Goal: Information Seeking & Learning: Find contact information

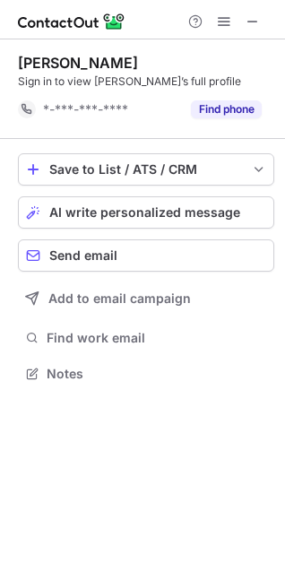
scroll to position [360, 285]
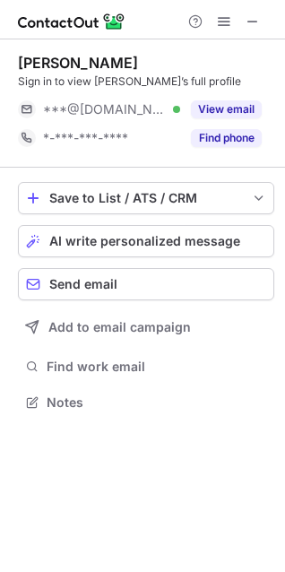
scroll to position [389, 285]
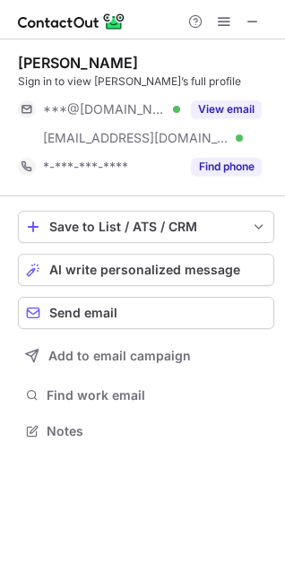
scroll to position [418, 285]
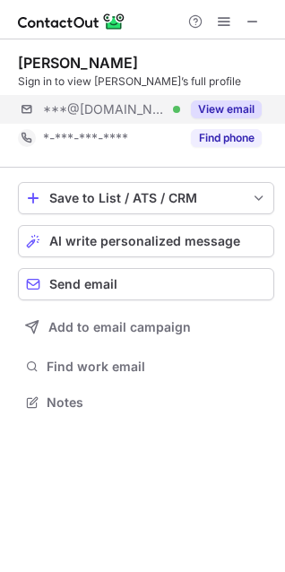
scroll to position [389, 285]
click at [117, 102] on span "***@gmail.com" at bounding box center [105, 109] width 124 height 16
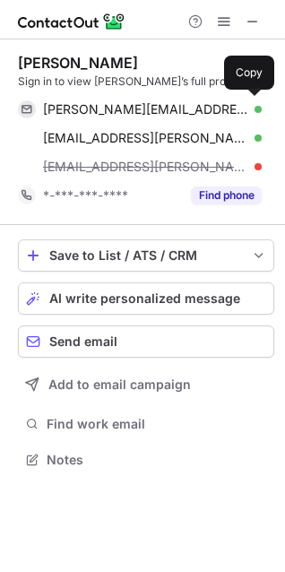
scroll to position [446, 285]
click at [117, 102] on span "sheri.tharakan@gmail.com" at bounding box center [145, 109] width 205 height 16
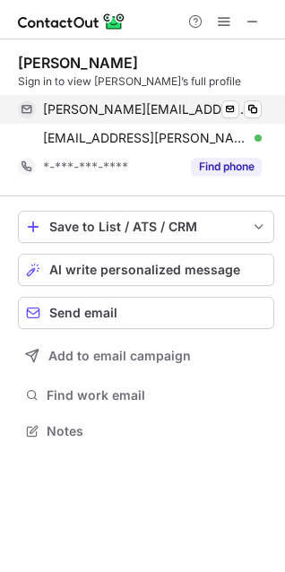
scroll to position [418, 285]
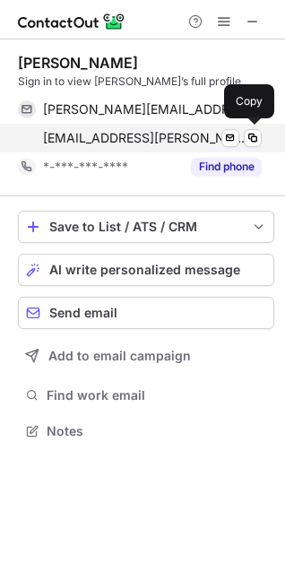
click at [66, 133] on span "mark@hartley-construction.com" at bounding box center [145, 138] width 205 height 16
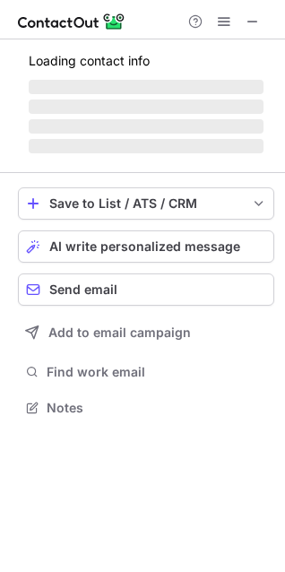
scroll to position [418, 285]
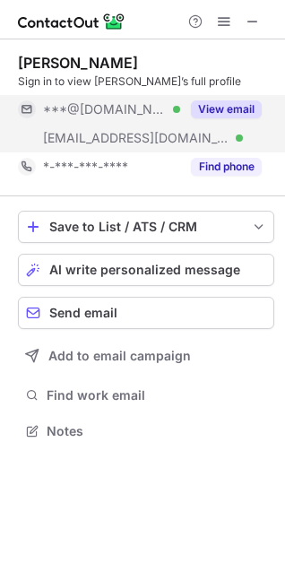
click at [121, 117] on div "***@gmail.com Verified" at bounding box center [99, 109] width 162 height 29
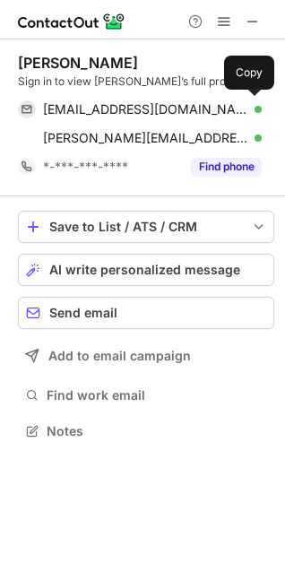
click at [107, 116] on span "lasandrahunt@gmail.com" at bounding box center [145, 109] width 205 height 16
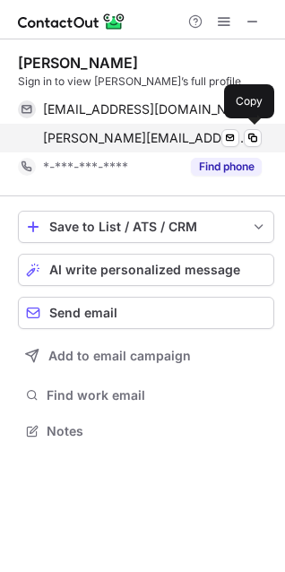
click at [61, 148] on div "lasandra.hunt@chase.com Verified Send email Copy" at bounding box center [140, 138] width 244 height 29
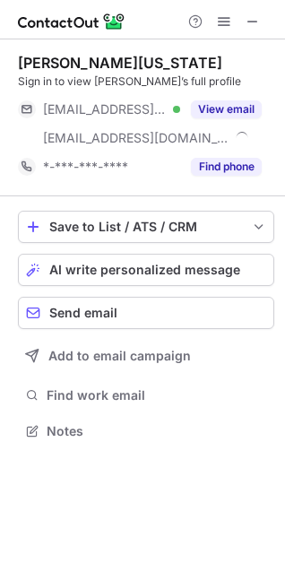
scroll to position [418, 285]
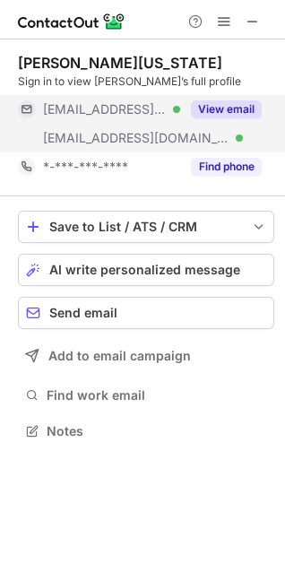
click at [83, 117] on div "***@sbcglobal.net Verified" at bounding box center [99, 109] width 162 height 29
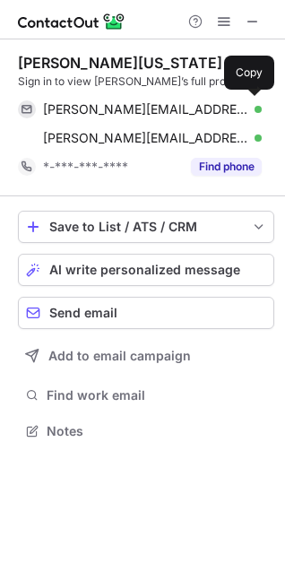
click at [83, 117] on div "arthur-washington@sbcglobal.net Verified Send email Copy" at bounding box center [140, 109] width 244 height 29
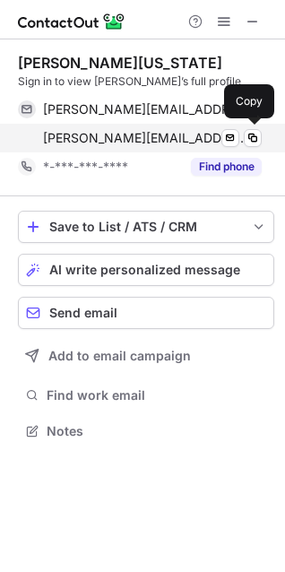
click at [40, 126] on div "arthur.washington@sba.gov Verified Send email Copy" at bounding box center [140, 138] width 244 height 29
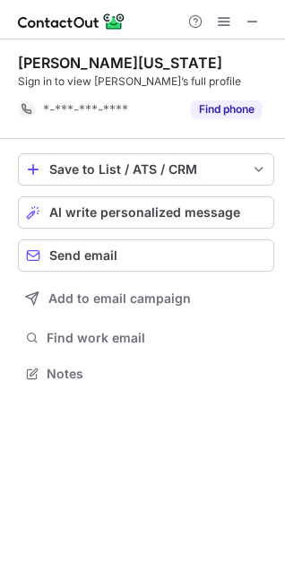
scroll to position [360, 285]
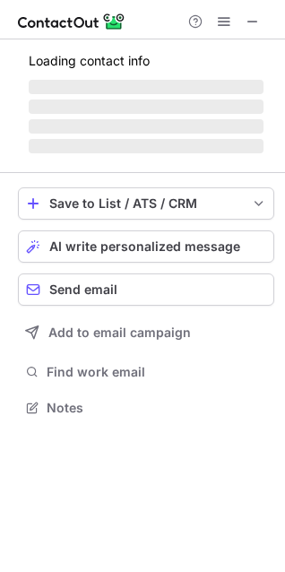
scroll to position [396, 285]
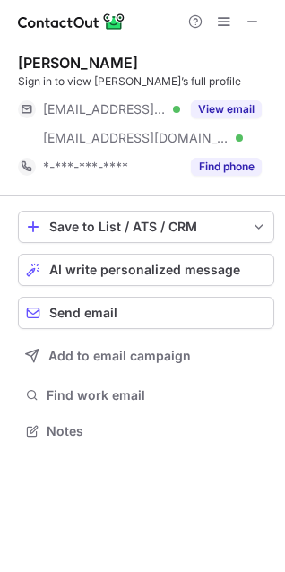
scroll to position [418, 285]
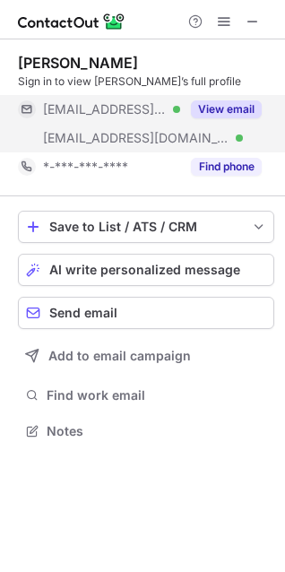
click at [99, 118] on div "***@mac.com Verified" at bounding box center [99, 109] width 162 height 29
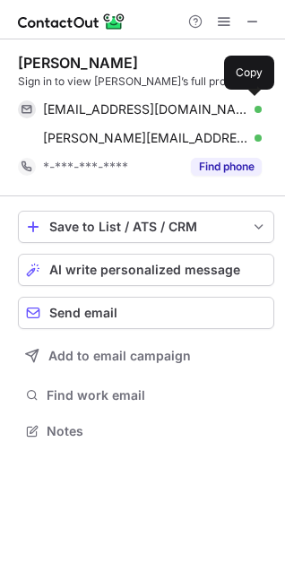
click at [71, 108] on span "jimwong88@mac.com" at bounding box center [145, 109] width 205 height 16
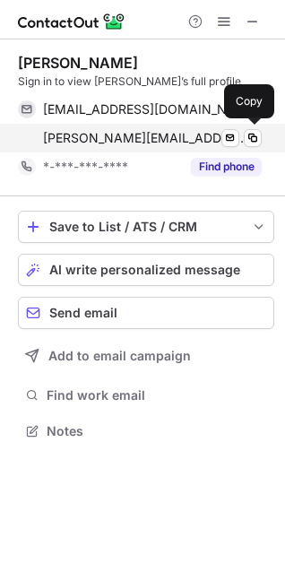
click at [80, 140] on span "jim@nvtsi.org" at bounding box center [145, 138] width 205 height 16
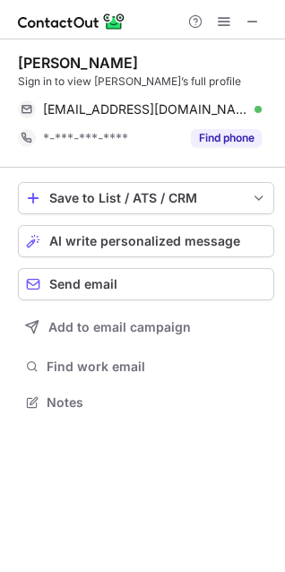
scroll to position [389, 285]
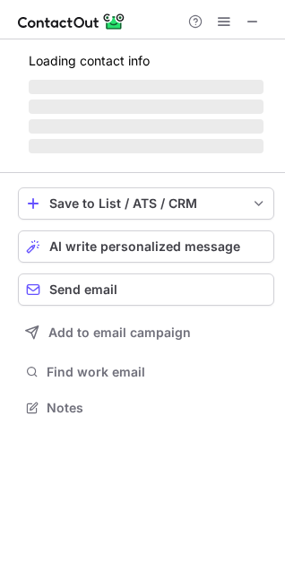
scroll to position [389, 285]
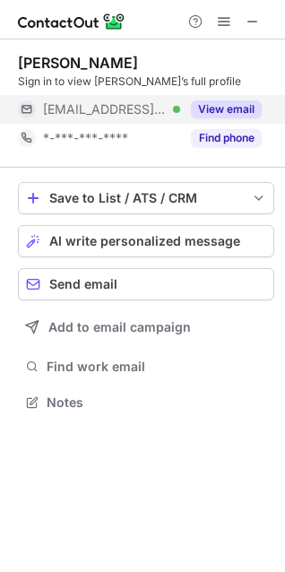
click at [100, 111] on span "***@bankofamerica.com" at bounding box center [105, 109] width 124 height 16
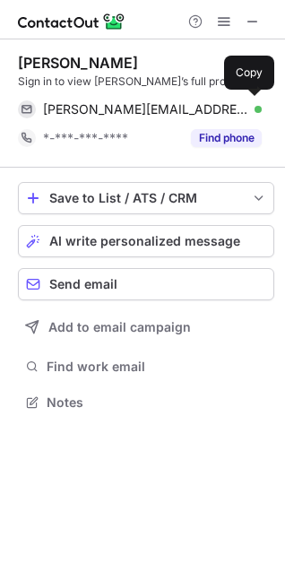
click at [100, 111] on span "elizabeth.fuchs@bankofamerica.com" at bounding box center [145, 109] width 205 height 16
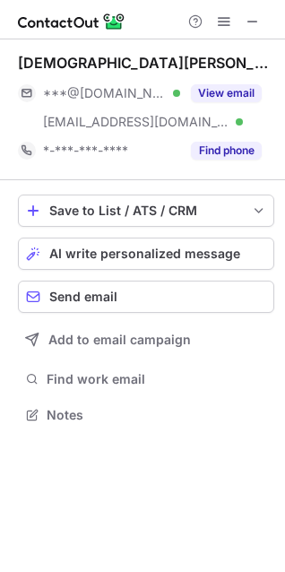
scroll to position [401, 285]
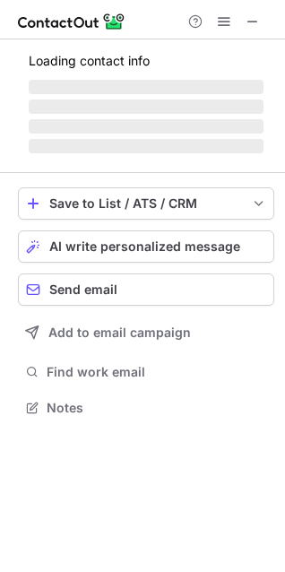
scroll to position [418, 285]
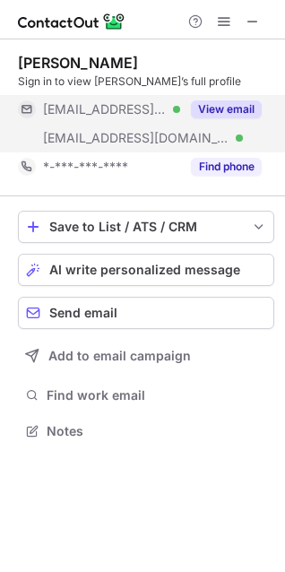
click at [139, 108] on span "[EMAIL_ADDRESS][DOMAIN_NAME]" at bounding box center [105, 109] width 124 height 16
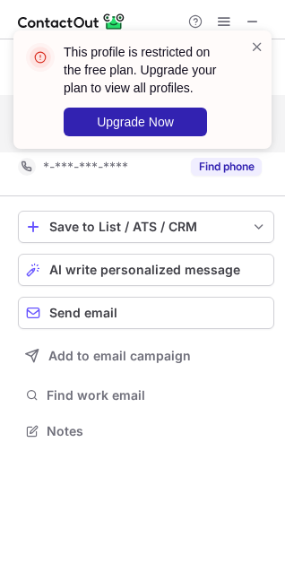
click at [103, 107] on div "This profile is restricted on the free plan. Upgrade your plan to view all prof…" at bounding box center [142, 286] width 285 height 572
click at [254, 51] on span at bounding box center [257, 47] width 14 height 18
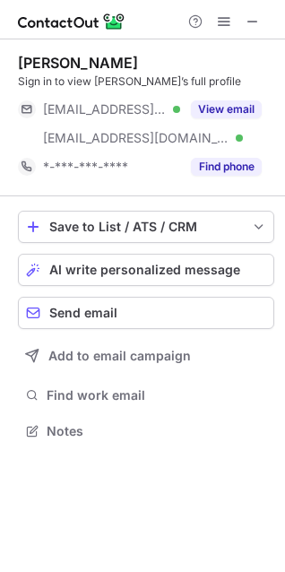
click at [132, 111] on span "[EMAIL_ADDRESS][DOMAIN_NAME]" at bounding box center [105, 109] width 124 height 16
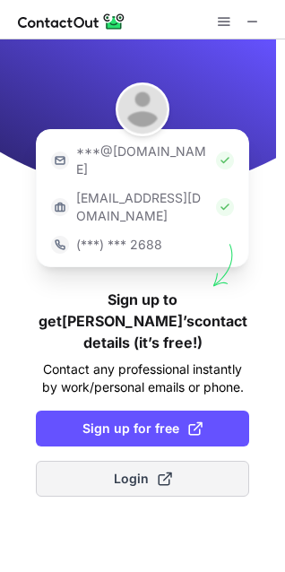
click at [71, 461] on button "Login" at bounding box center [142, 479] width 213 height 36
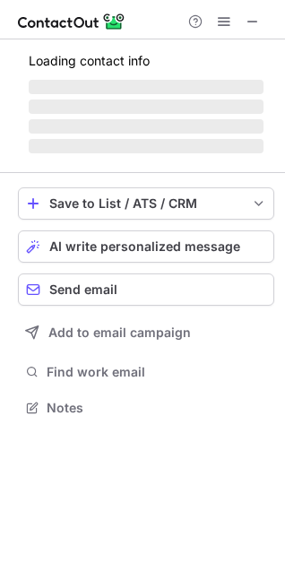
scroll to position [401, 285]
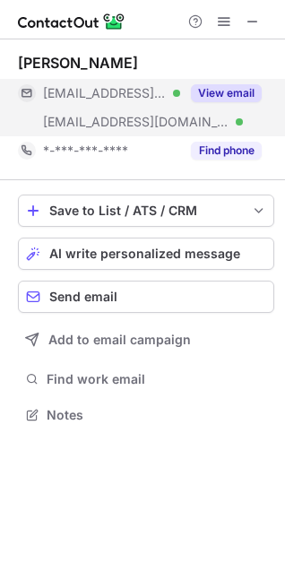
click at [112, 95] on span "***@thebusinesslawyers.com" at bounding box center [105, 93] width 124 height 16
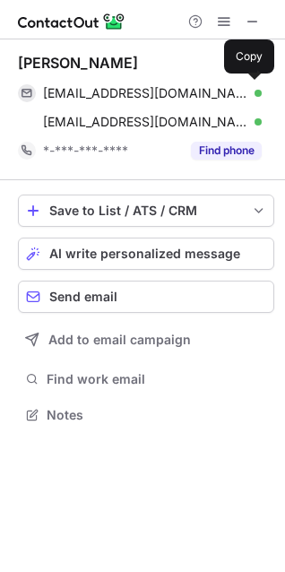
click at [112, 95] on span "vgoins@thebusinesslawyers.com" at bounding box center [145, 93] width 205 height 16
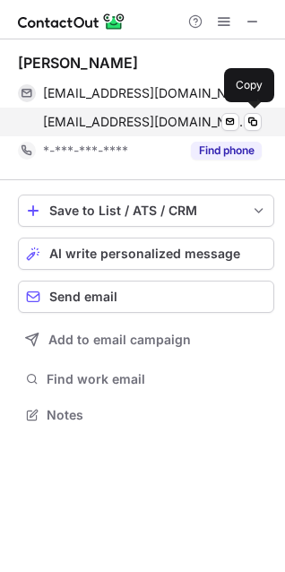
click at [78, 111] on div "vgoins@goinslawfirm.com Verified Send email Copy" at bounding box center [140, 122] width 244 height 29
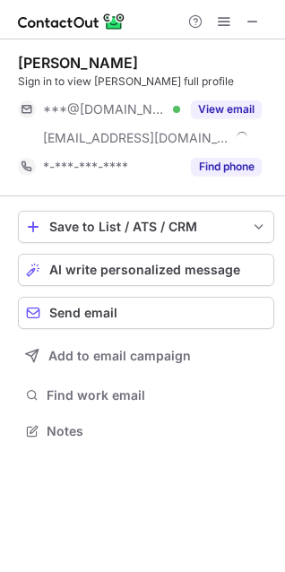
scroll to position [418, 285]
click at [82, 108] on span "***@[DOMAIN_NAME]" at bounding box center [105, 109] width 124 height 16
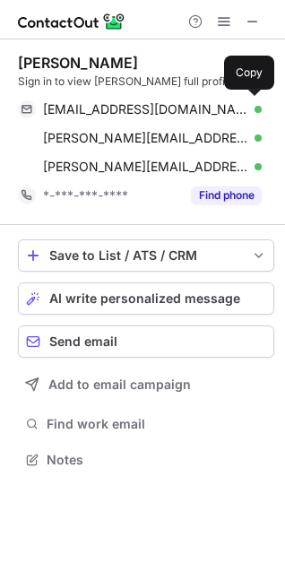
click at [82, 108] on span "gdhunter1200@gmail.com" at bounding box center [145, 109] width 205 height 16
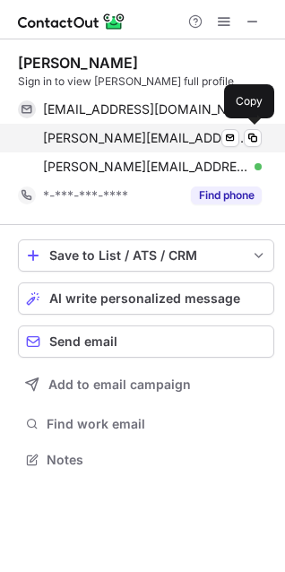
click at [60, 143] on span "gregory.hunter@colliers.com" at bounding box center [145, 138] width 205 height 16
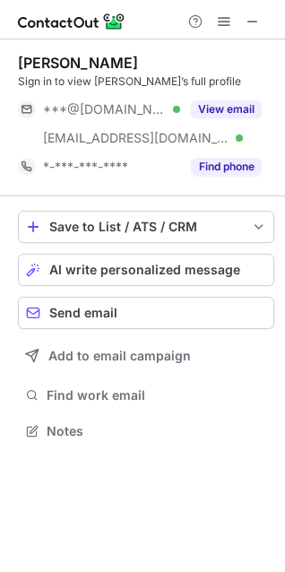
scroll to position [418, 285]
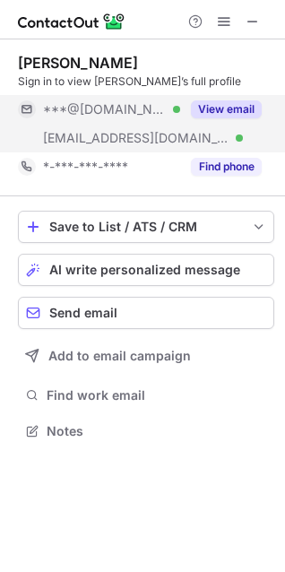
click at [147, 103] on div "***@comcast.net Verified" at bounding box center [111, 109] width 137 height 16
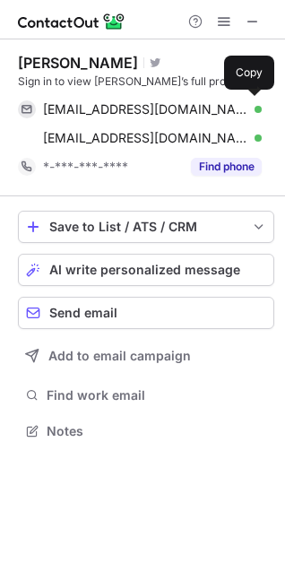
click at [116, 106] on span "dduea@comcast.net" at bounding box center [145, 109] width 205 height 16
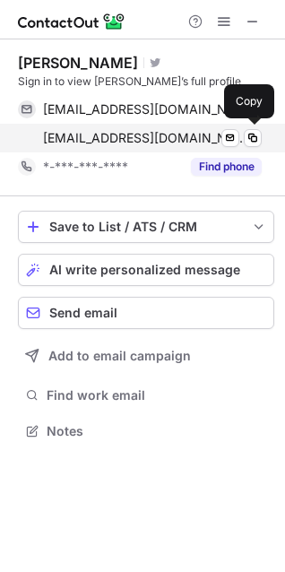
click at [134, 135] on span "dduea@lcsnw.org" at bounding box center [145, 138] width 205 height 16
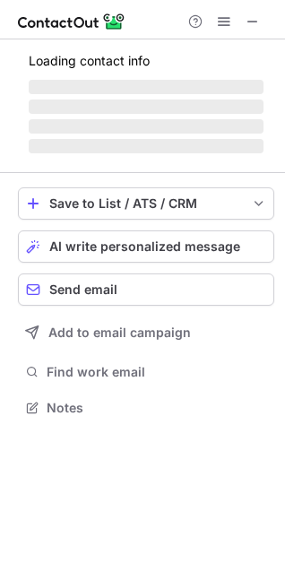
scroll to position [418, 285]
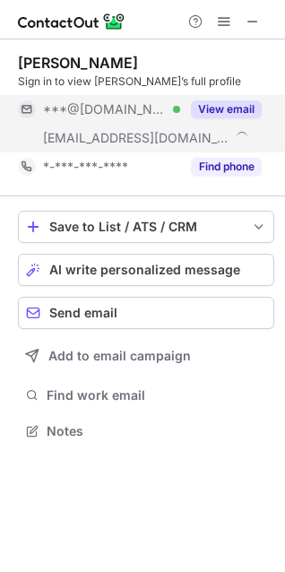
click at [112, 118] on div "***@[DOMAIN_NAME] Verified" at bounding box center [99, 109] width 162 height 29
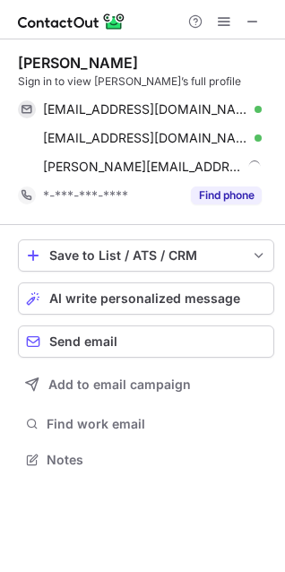
scroll to position [446, 285]
click at [93, 113] on span "[EMAIL_ADDRESS][DOMAIN_NAME]" at bounding box center [145, 109] width 205 height 16
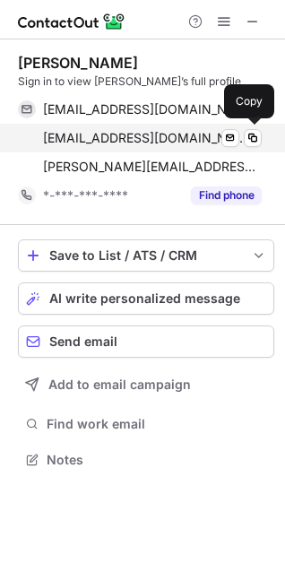
click at [111, 151] on div "cfrankenfield@lsmnj.org Verified Send email Copy" at bounding box center [140, 138] width 244 height 29
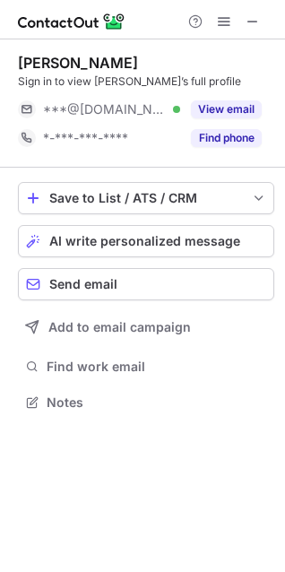
scroll to position [389, 285]
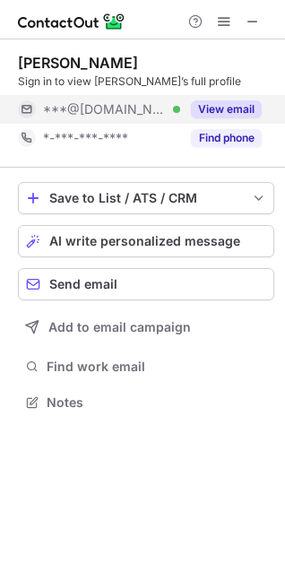
click at [123, 113] on span "***@[DOMAIN_NAME]" at bounding box center [105, 109] width 124 height 16
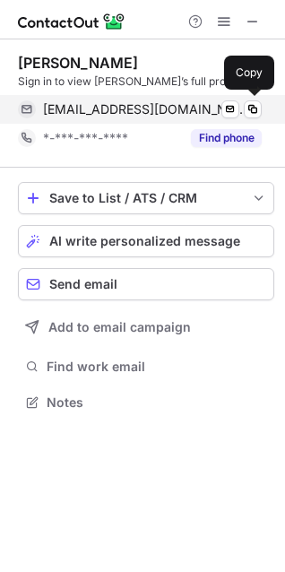
click at [91, 109] on span "reginadee2002@yahoo.com" at bounding box center [145, 109] width 205 height 16
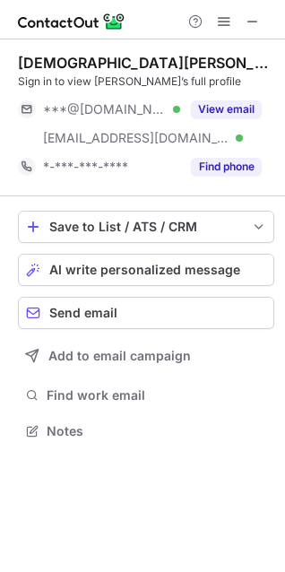
scroll to position [418, 285]
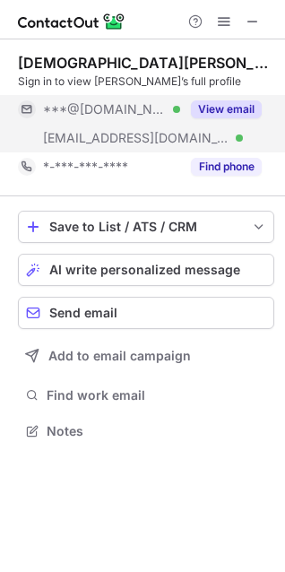
click at [100, 113] on span "***@[DOMAIN_NAME]" at bounding box center [105, 109] width 124 height 16
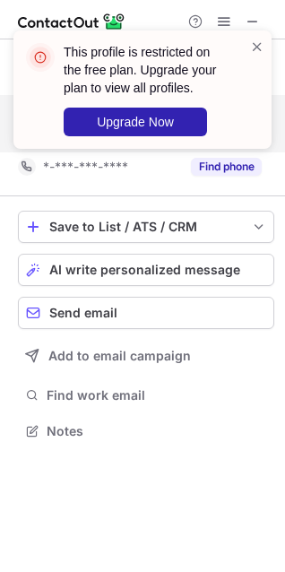
click at [100, 113] on div "This profile is restricted on the free plan. Upgrade your plan to view all prof…" at bounding box center [142, 97] width 287 height 168
click at [261, 47] on span at bounding box center [257, 47] width 14 height 18
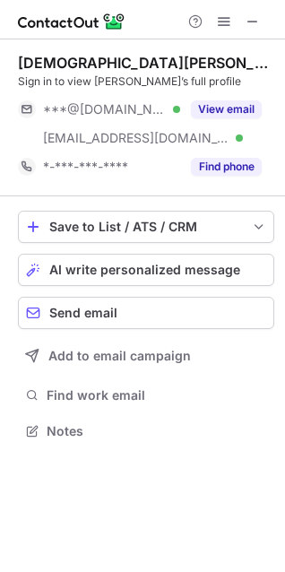
click at [146, 109] on span "***@comcast.net" at bounding box center [105, 109] width 124 height 16
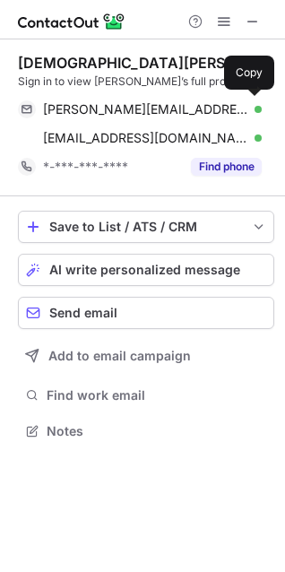
click at [146, 109] on span "kristengay@comcast.net" at bounding box center [145, 109] width 205 height 16
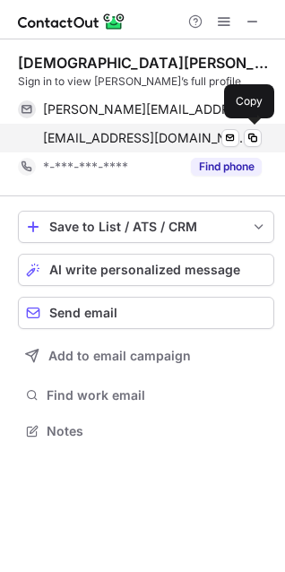
click at [72, 127] on div "kgay@silver-springs.org Verified Send email Copy" at bounding box center [140, 138] width 244 height 29
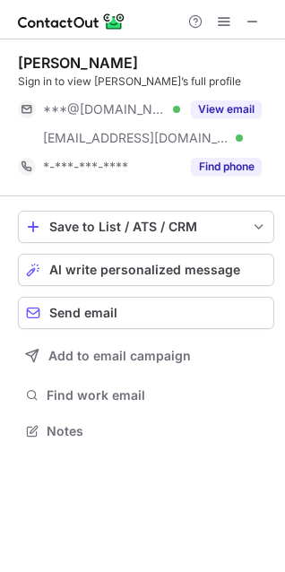
scroll to position [418, 285]
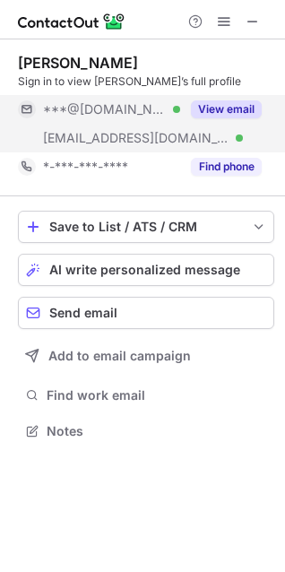
click at [117, 112] on span "***@hotmail.com" at bounding box center [105, 109] width 124 height 16
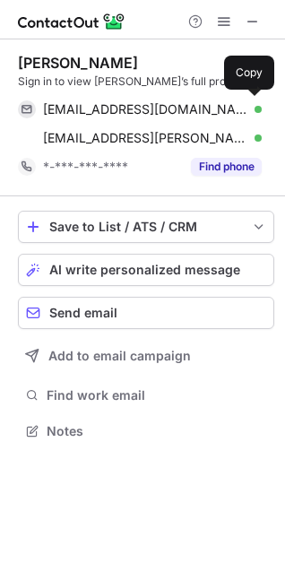
click at [105, 114] on span "damynkelly@hotmail.com" at bounding box center [145, 109] width 205 height 16
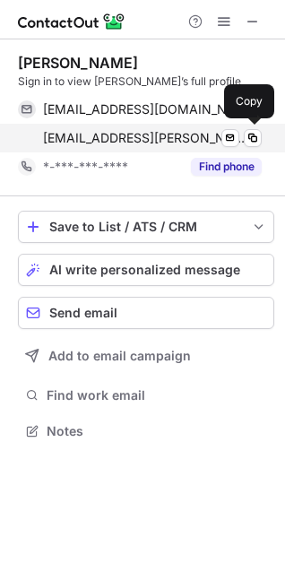
click at [99, 135] on span "damyn.kelly@yu.edu" at bounding box center [145, 138] width 205 height 16
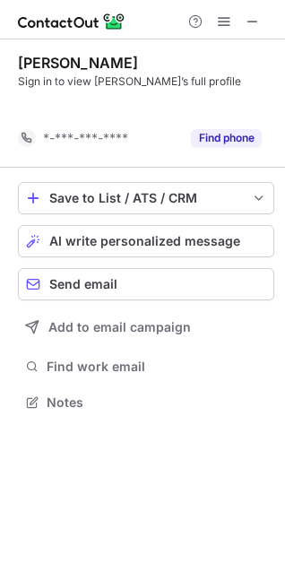
scroll to position [360, 285]
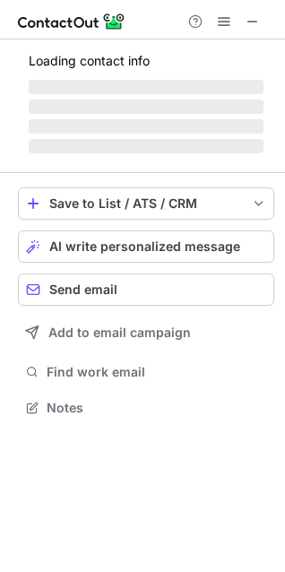
scroll to position [389, 285]
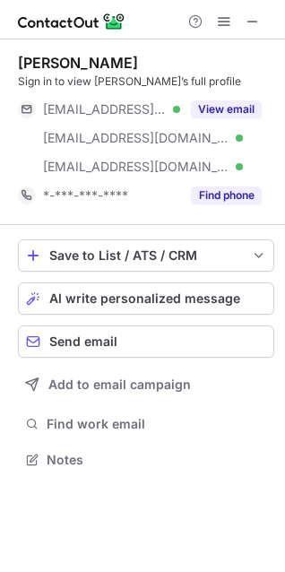
scroll to position [446, 285]
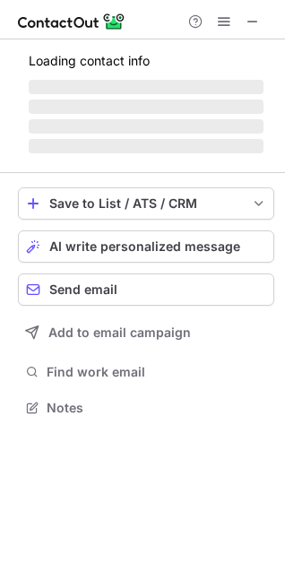
scroll to position [389, 285]
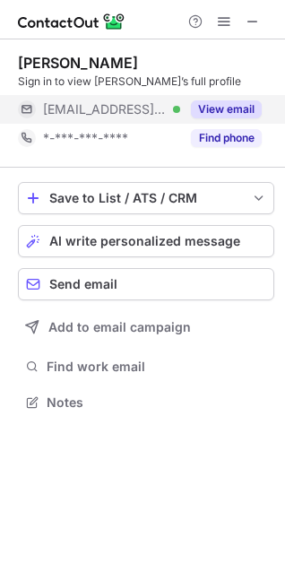
click at [84, 99] on div "***@vaaeng.com Verified" at bounding box center [99, 109] width 162 height 29
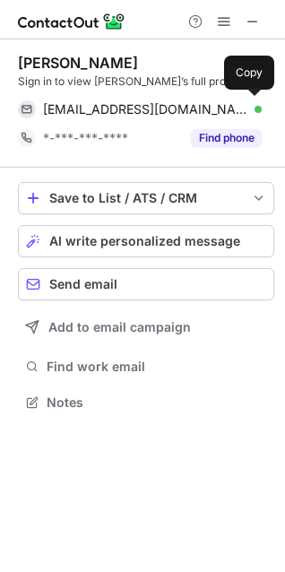
click at [108, 108] on span "pphillippe@vaaeng.com" at bounding box center [145, 109] width 205 height 16
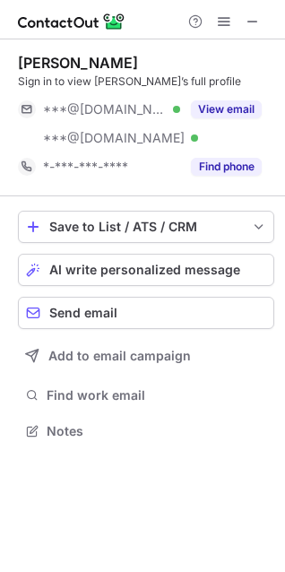
scroll to position [418, 285]
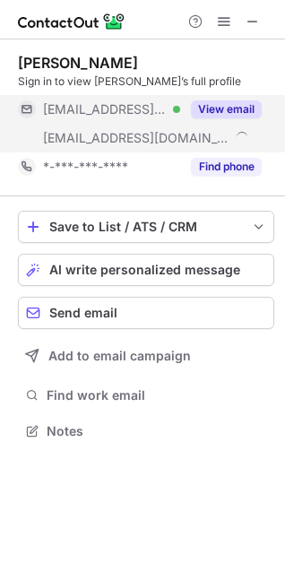
click at [99, 113] on span "[EMAIL_ADDRESS][DOMAIN_NAME]" at bounding box center [105, 109] width 124 height 16
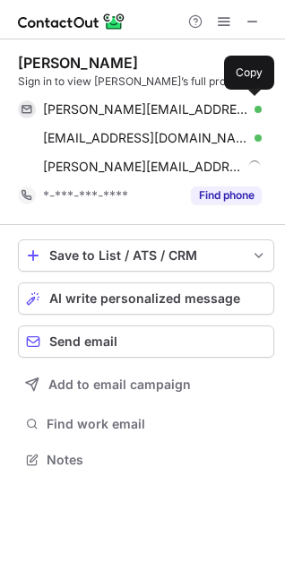
scroll to position [446, 285]
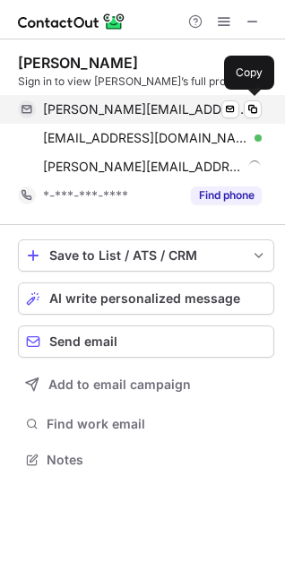
click at [99, 113] on span "jeff@thiemannventures.com" at bounding box center [145, 109] width 205 height 16
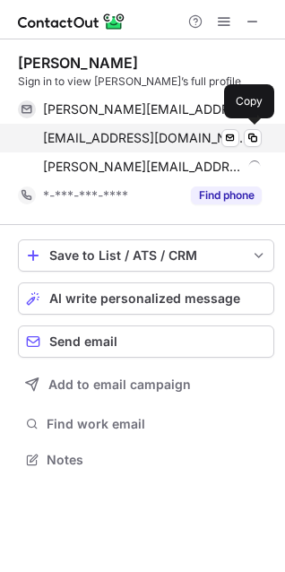
click at [73, 136] on span "jthiemann@porticobenefits.org" at bounding box center [145, 138] width 205 height 16
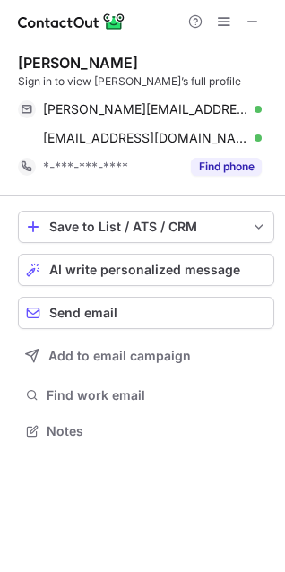
scroll to position [418, 285]
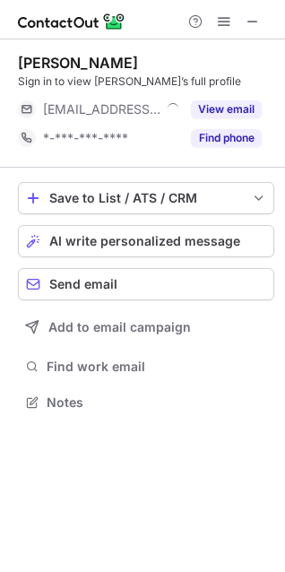
scroll to position [389, 285]
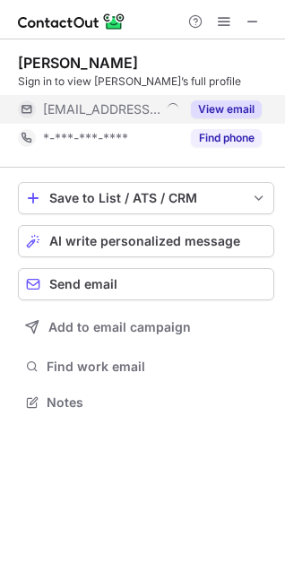
click at [97, 114] on span "[EMAIL_ADDRESS][DOMAIN_NAME]" at bounding box center [101, 109] width 117 height 16
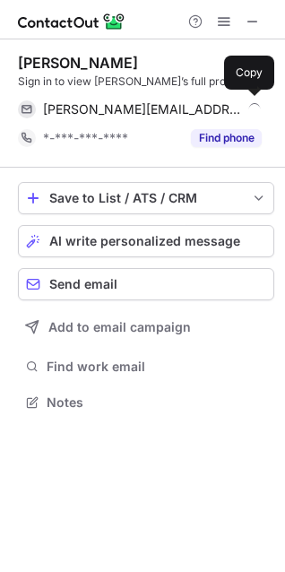
click at [97, 114] on span "[PERSON_NAME][EMAIL_ADDRESS][PERSON_NAME][DOMAIN_NAME][PERSON_NAME]" at bounding box center [142, 109] width 199 height 16
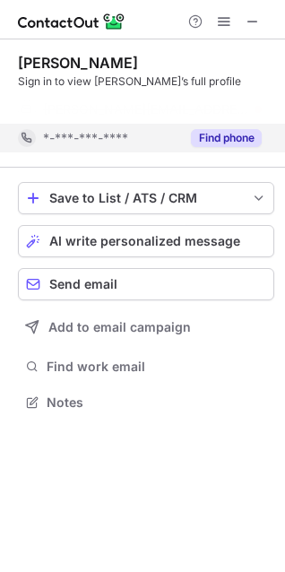
scroll to position [360, 285]
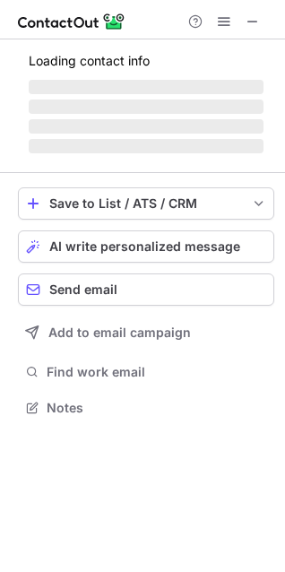
scroll to position [389, 285]
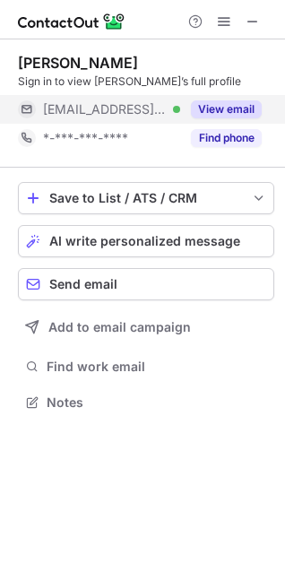
click at [103, 109] on span "***@redlands.edu" at bounding box center [105, 109] width 124 height 16
click at [103, 109] on span "***@redlands.edu" at bounding box center [142, 109] width 199 height 16
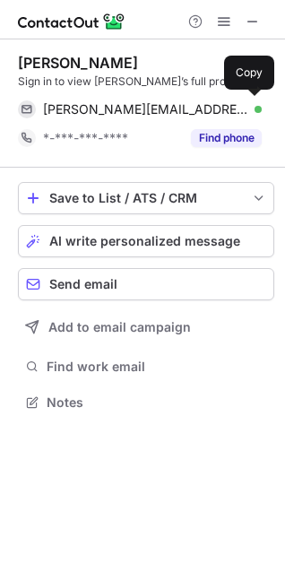
click at [103, 109] on span "jennifer_tilton@redlands.edu" at bounding box center [145, 109] width 205 height 16
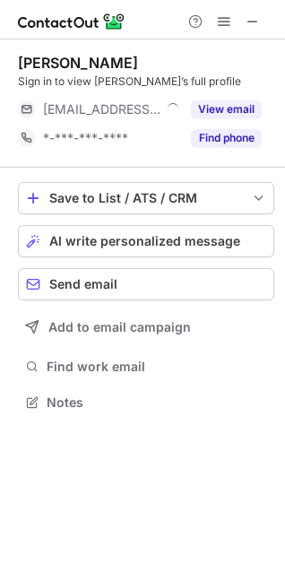
scroll to position [389, 285]
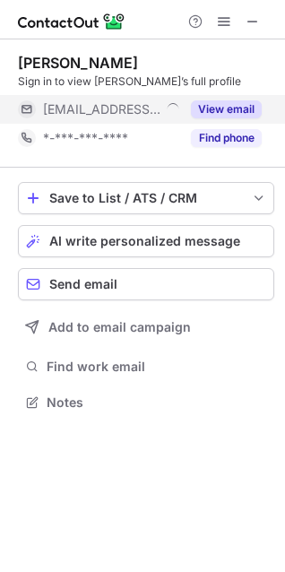
click at [84, 100] on div "[EMAIL_ADDRESS][DOMAIN_NAME]" at bounding box center [99, 109] width 162 height 29
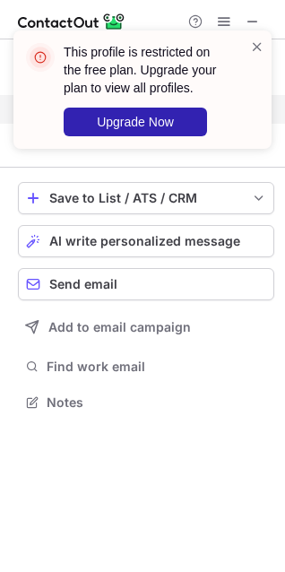
click at [111, 105] on div "This profile is restricted on the free plan. Upgrade your plan to view all prof…" at bounding box center [142, 286] width 285 height 572
click at [111, 105] on div "This profile is restricted on the free plan. Upgrade your plan to view all prof…" at bounding box center [142, 97] width 287 height 168
